Goal: Transaction & Acquisition: Purchase product/service

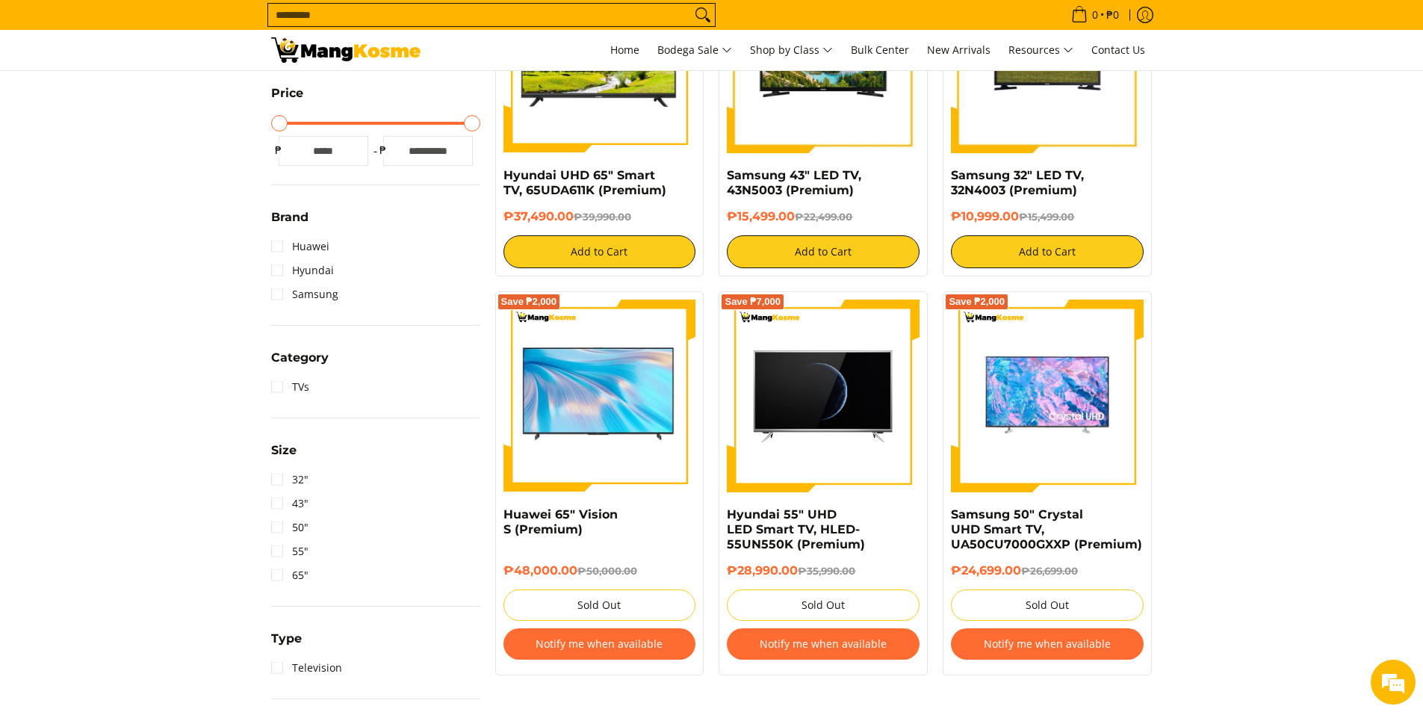
scroll to position [448, 0]
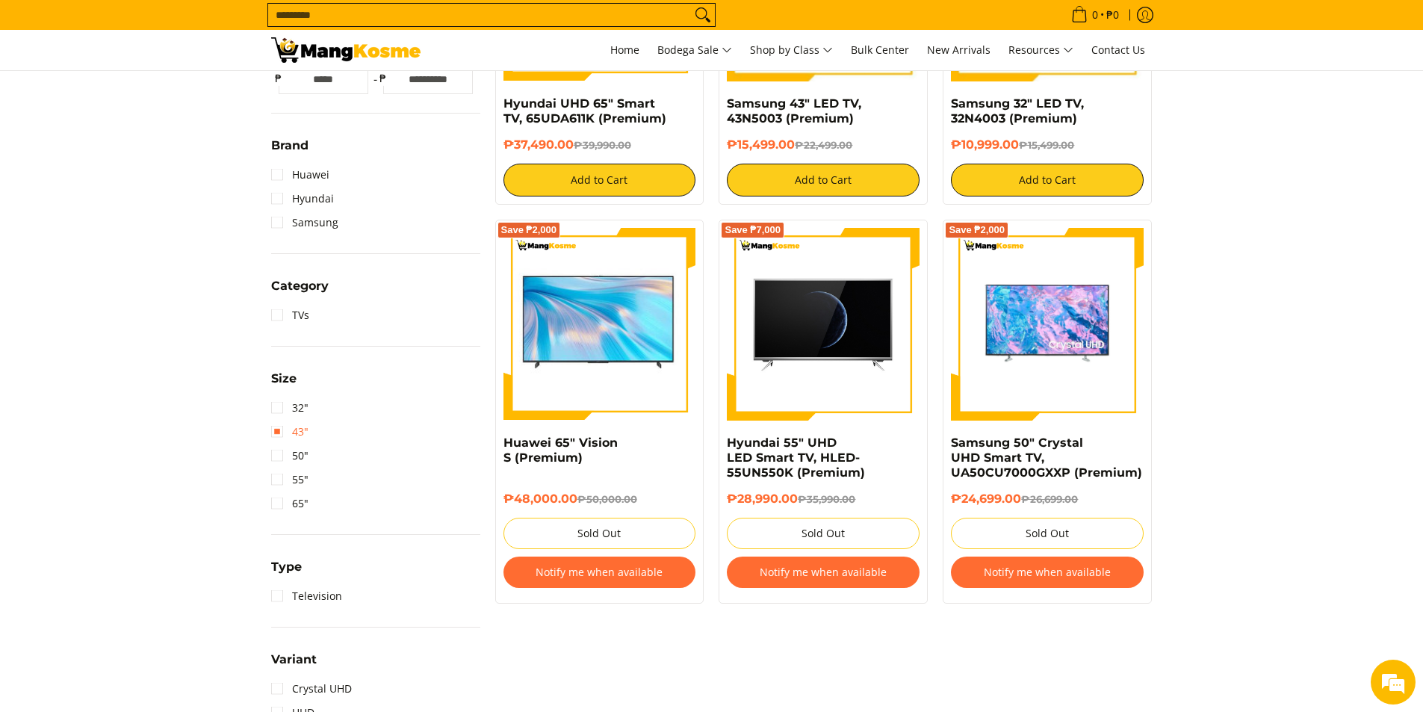
click at [273, 437] on link "43"" at bounding box center [289, 432] width 37 height 24
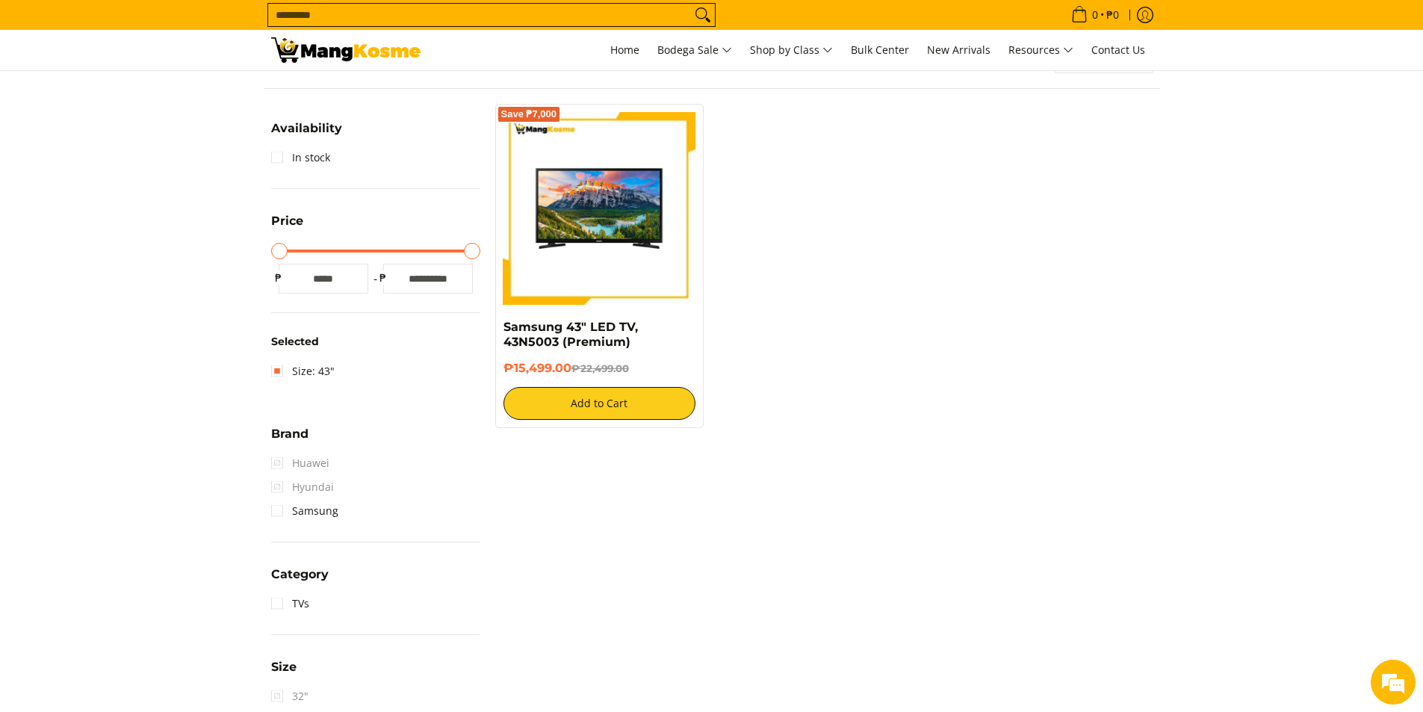
scroll to position [196, 0]
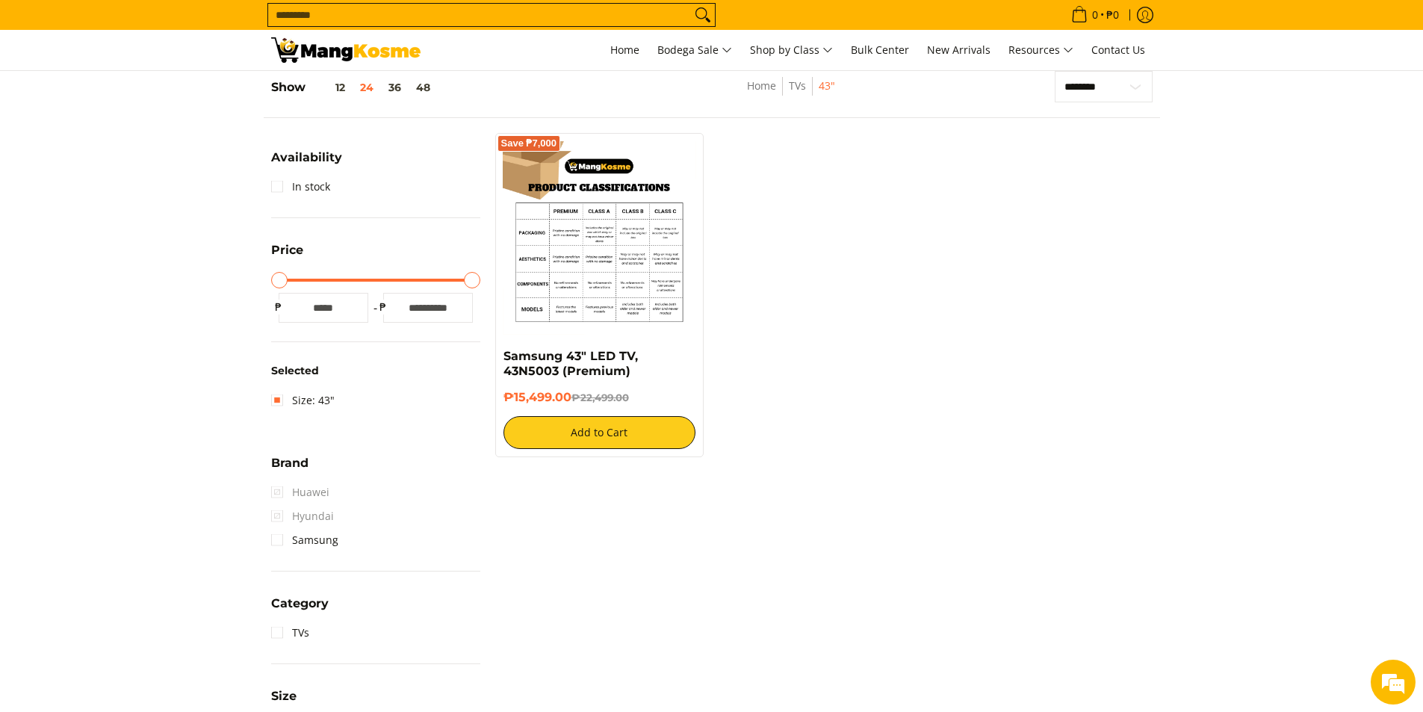
click at [603, 294] on img at bounding box center [599, 237] width 193 height 193
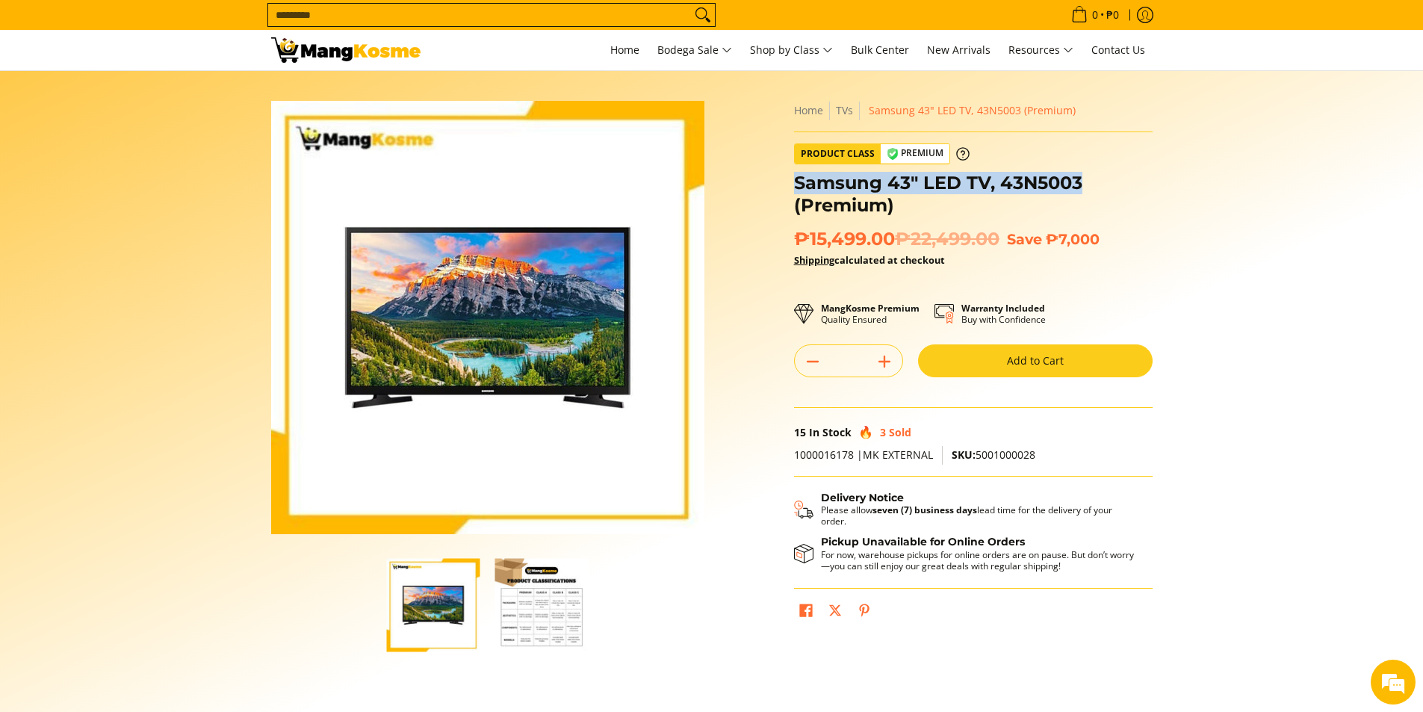
drag, startPoint x: 795, startPoint y: 182, endPoint x: 1081, endPoint y: 186, distance: 286.8
click at [1081, 186] on h1 "Samsung 43" LED TV, 43N5003 (Premium)" at bounding box center [973, 194] width 358 height 45
copy h1 "Samsung 43" LED TV, 43N5003"
